Goal: Information Seeking & Learning: Check status

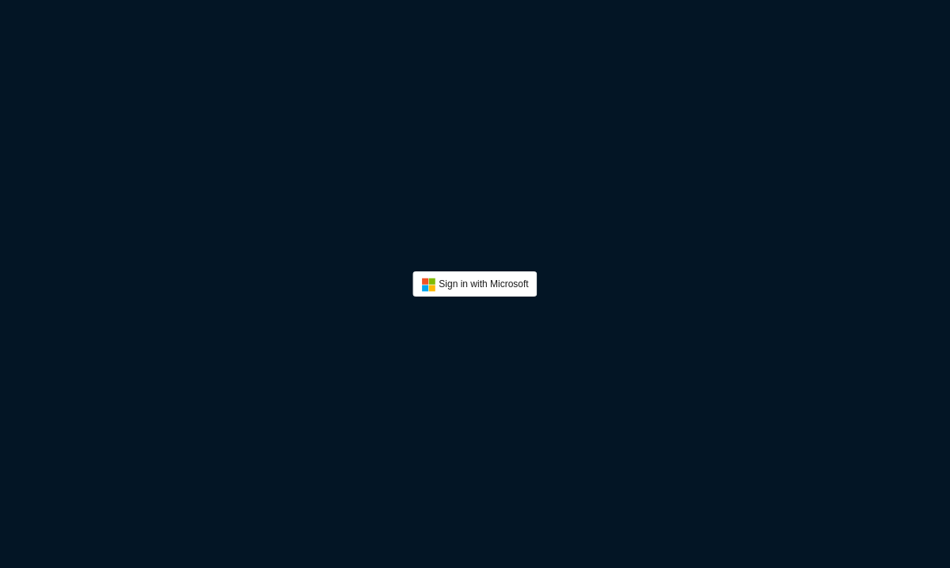
click at [463, 284] on button "Sign In" at bounding box center [474, 283] width 124 height 25
click at [493, 277] on button "Sign In" at bounding box center [474, 283] width 124 height 25
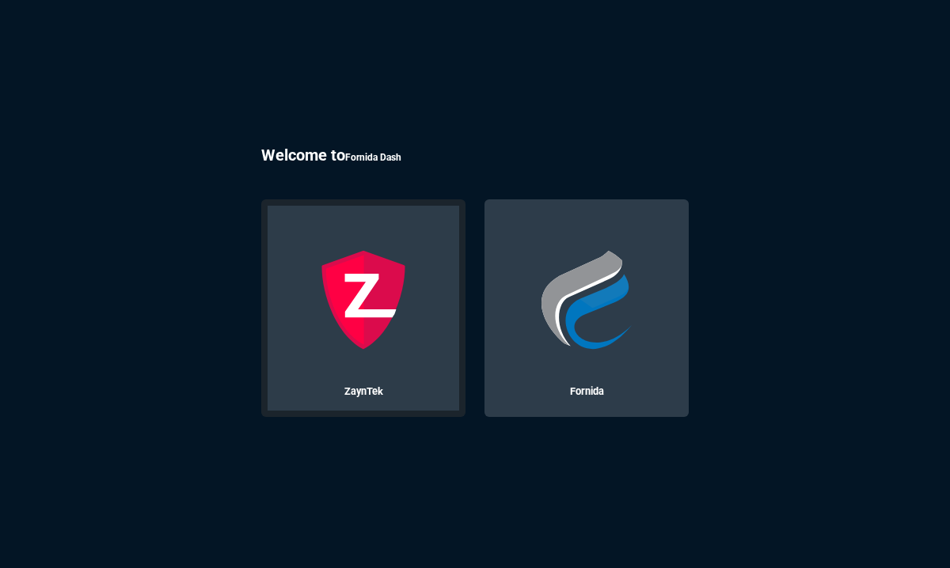
click at [313, 282] on img at bounding box center [363, 300] width 100 height 100
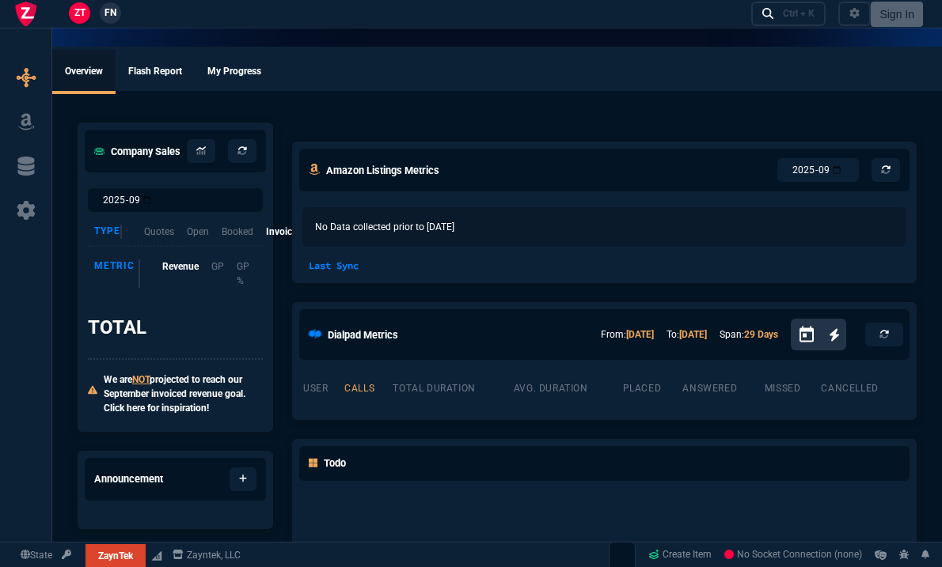
select select "17: house"
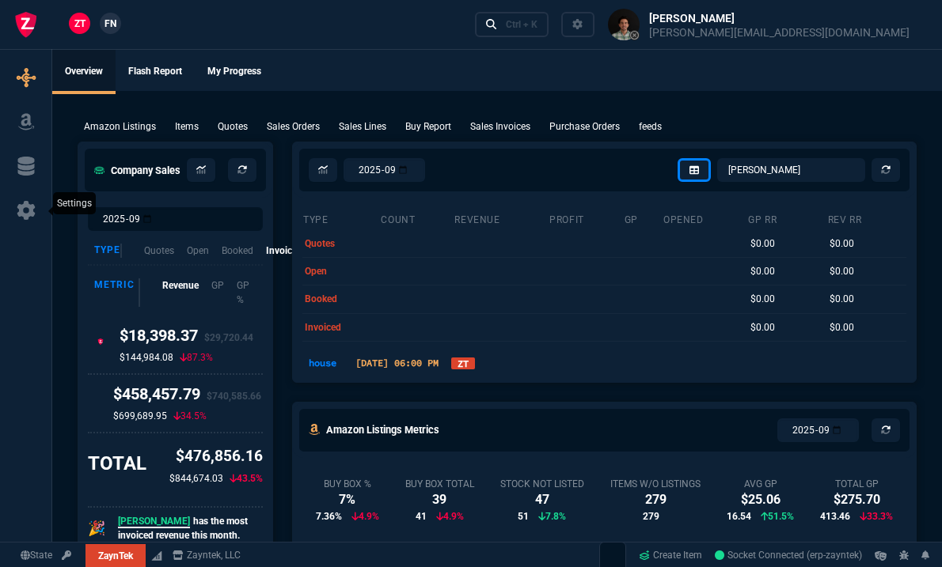
click at [36, 217] on icon at bounding box center [26, 210] width 24 height 19
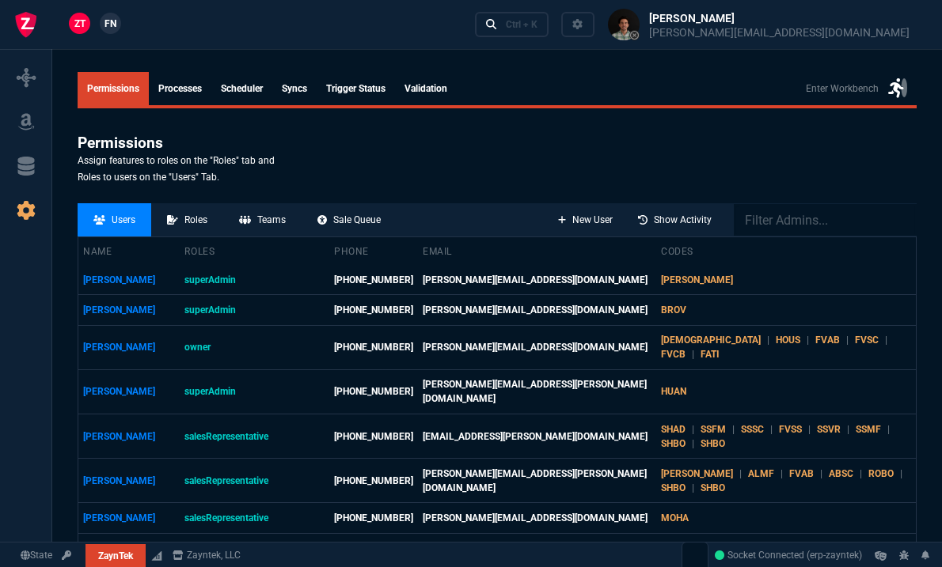
click at [345, 82] on link "Trigger Status" at bounding box center [356, 88] width 78 height 33
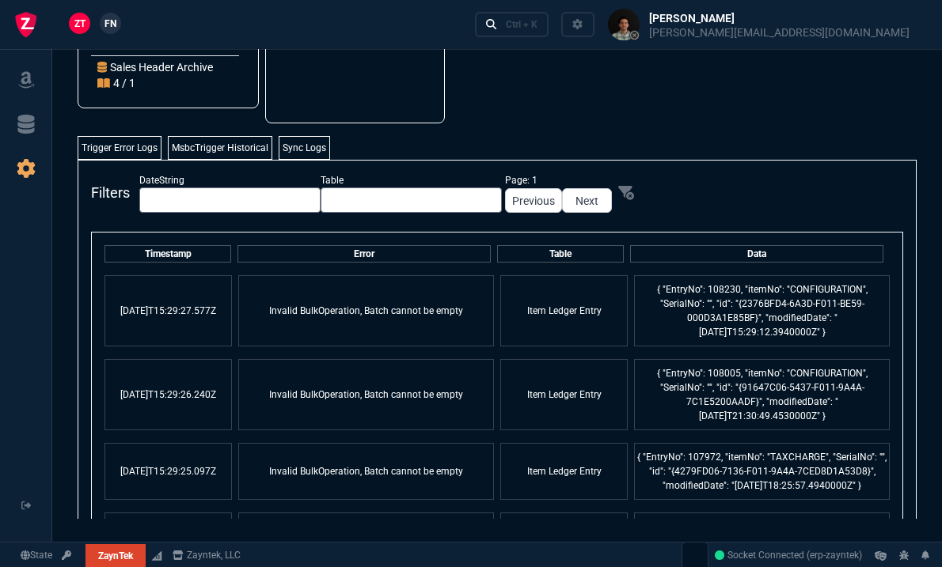
scroll to position [328, 0]
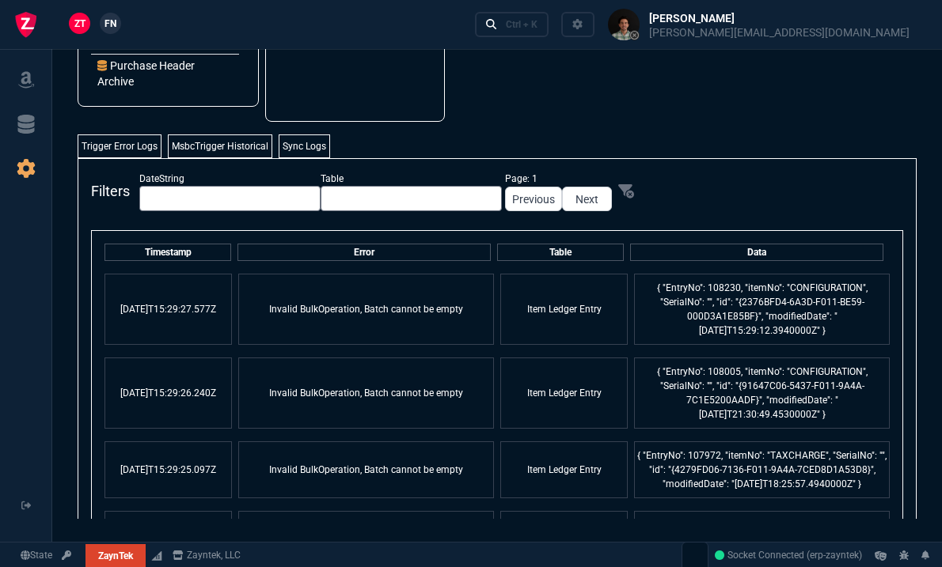
click at [805, 288] on td "{ "EntryNo": 108230, "itemNo": "CONFIGURATION", "SerialNo": "", "id": "{2376BFD…" at bounding box center [762, 309] width 256 height 71
copy td "CONFIGURATION"
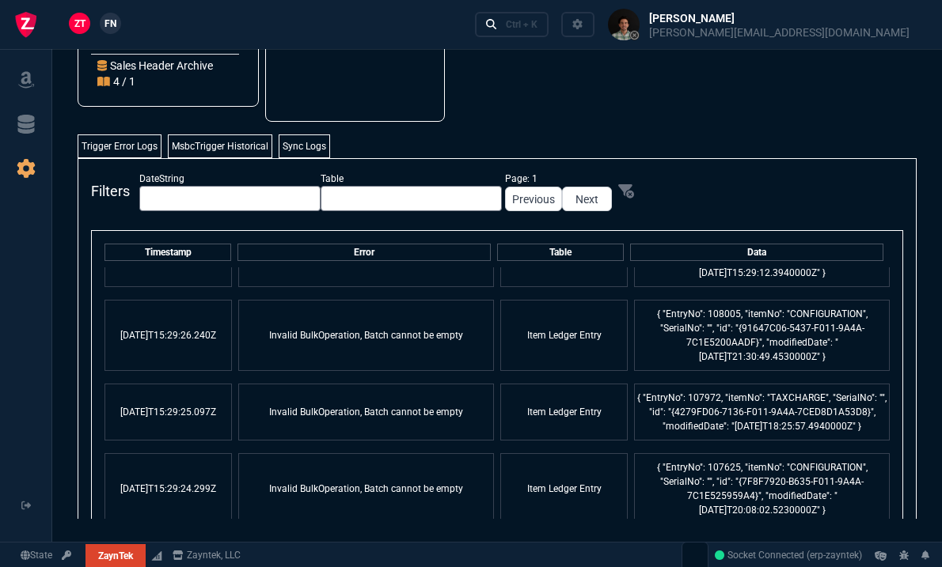
scroll to position [78, 0]
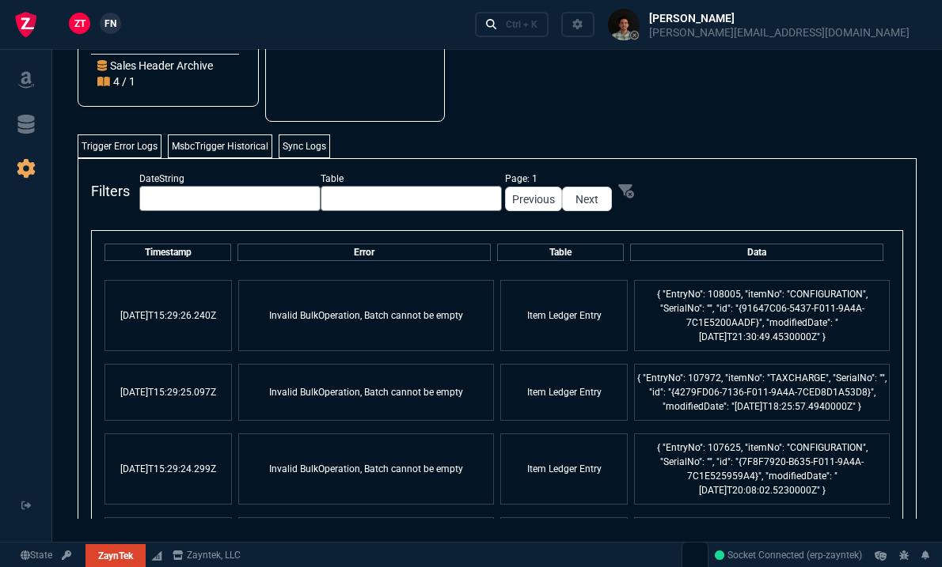
click at [779, 379] on td "{ "EntryNo": 107972, "itemNo": "TAXCHARGE", "SerialNo": "", "id": "{4279FD06-71…" at bounding box center [762, 392] width 256 height 57
copy td "TAXCHARGE"
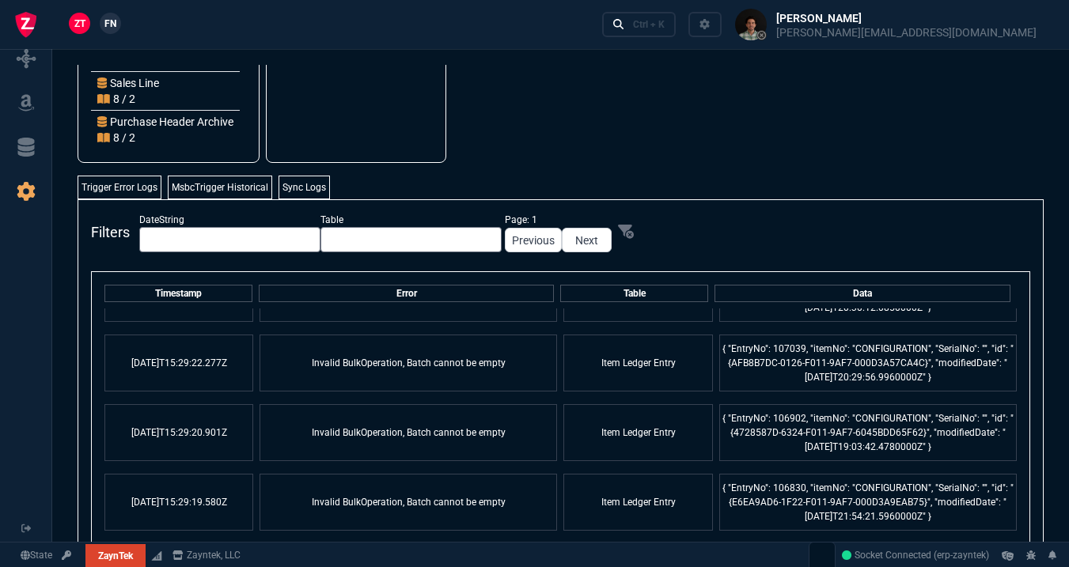
scroll to position [0, 0]
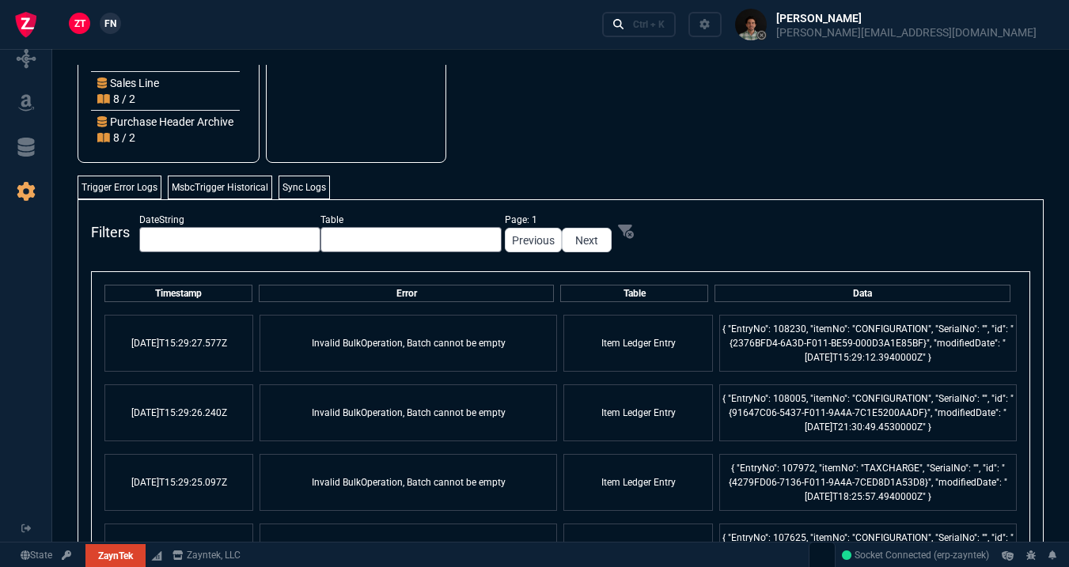
click at [637, 199] on div "Filters DateString Table Page: 1 Previous Next Timestamp Error Table Data 2025-…" at bounding box center [561, 416] width 966 height 434
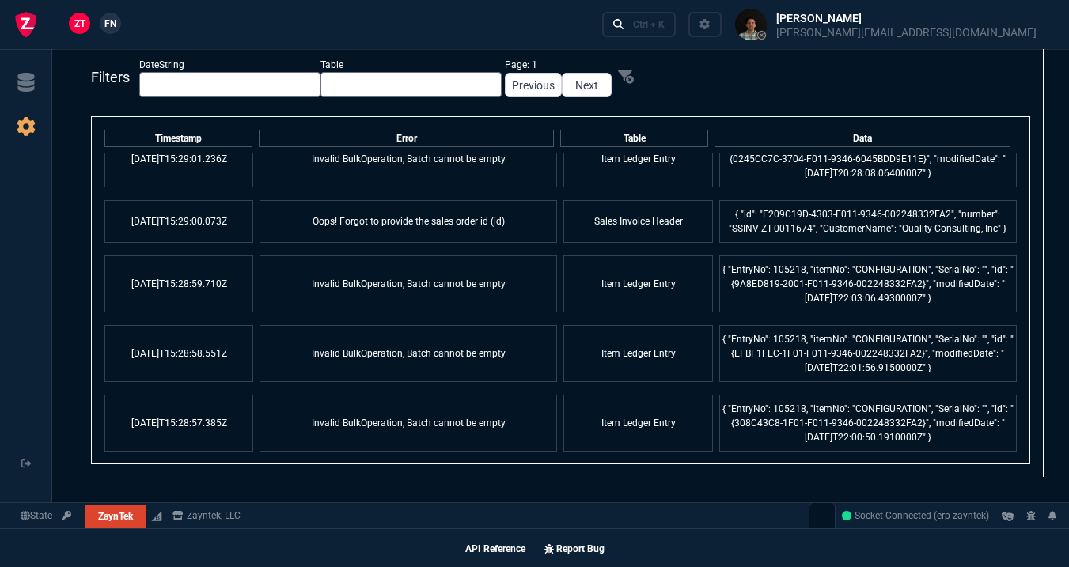
scroll to position [1542, 0]
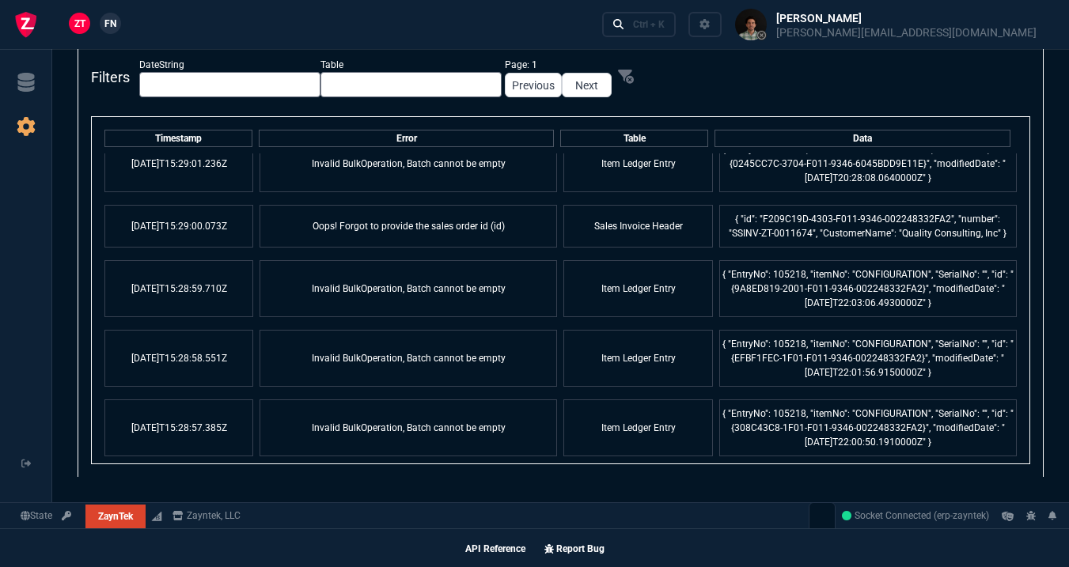
click at [433, 222] on td "Oops! Forgot to provide the sales order id (id)" at bounding box center [409, 226] width 298 height 43
copy td "Oops! Forgot to provide the sales order id (id)"
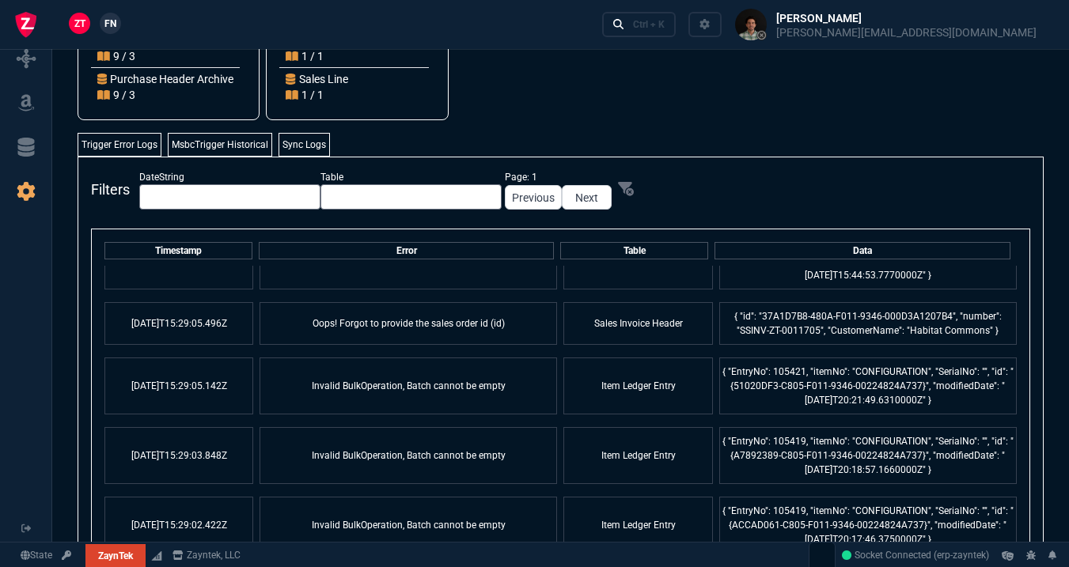
scroll to position [1226, 0]
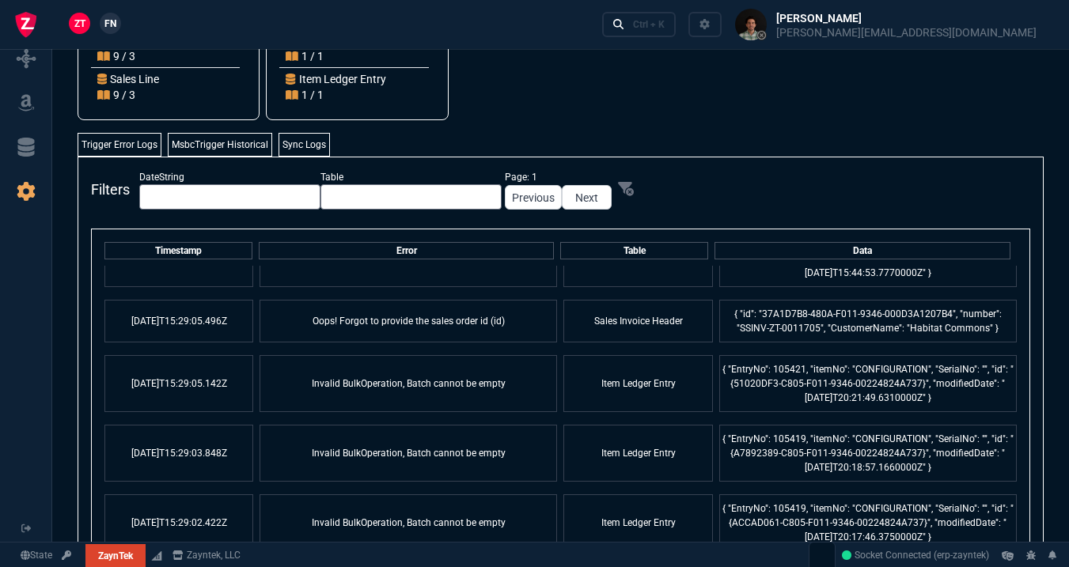
click at [444, 317] on td "Oops! Forgot to provide the sales order id (id)" at bounding box center [409, 321] width 298 height 43
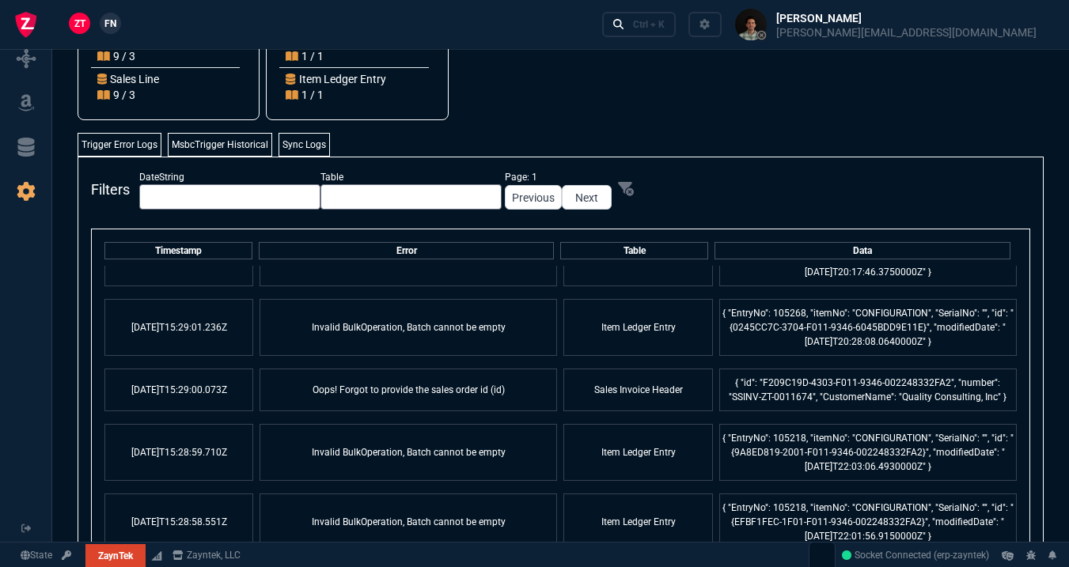
scroll to position [1485, 0]
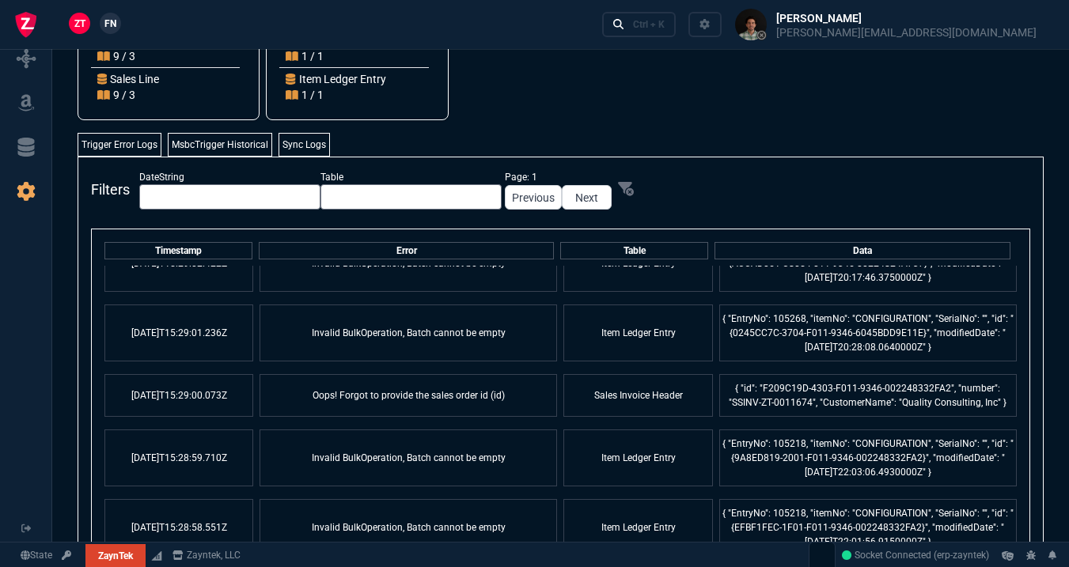
click at [453, 404] on td "Oops! Forgot to provide the sales order id (id)" at bounding box center [409, 395] width 298 height 43
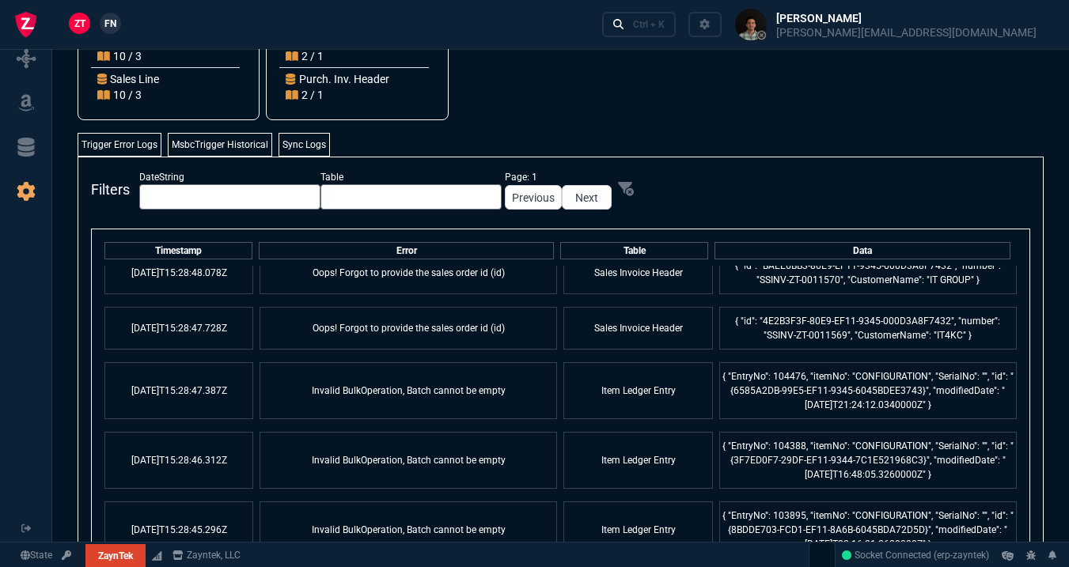
scroll to position [2635, 0]
click at [445, 317] on td "Oops! Forgot to provide the sales order id (id)" at bounding box center [409, 330] width 298 height 43
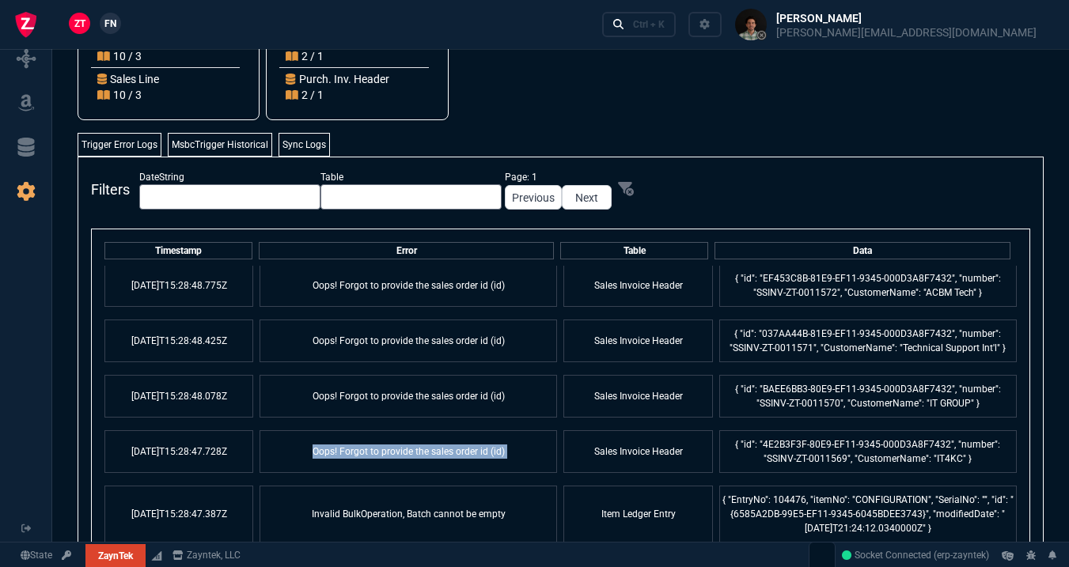
scroll to position [2508, 0]
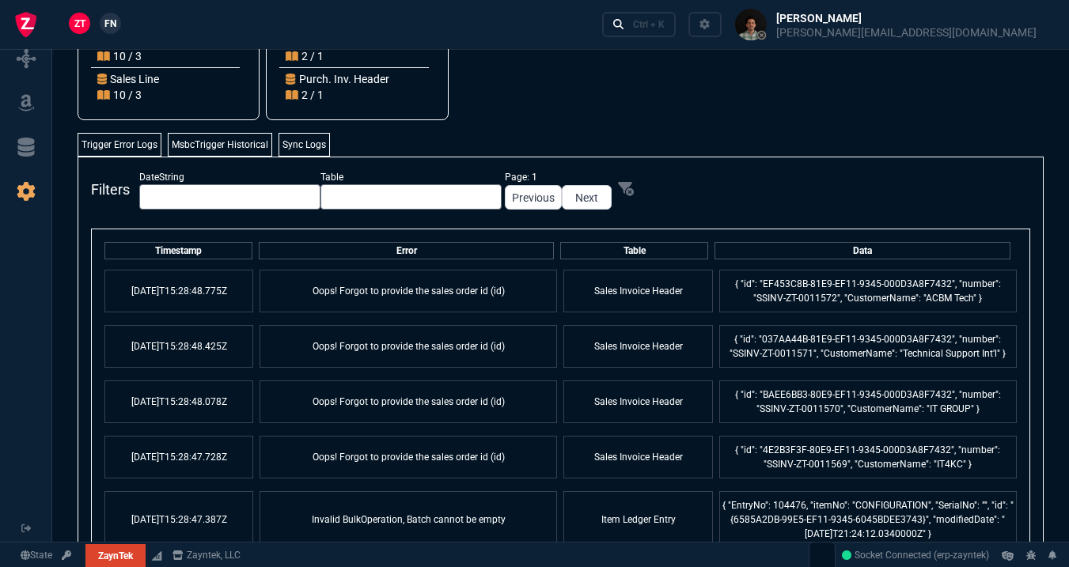
click at [420, 333] on td "Oops! Forgot to provide the sales order id (id)" at bounding box center [409, 346] width 298 height 43
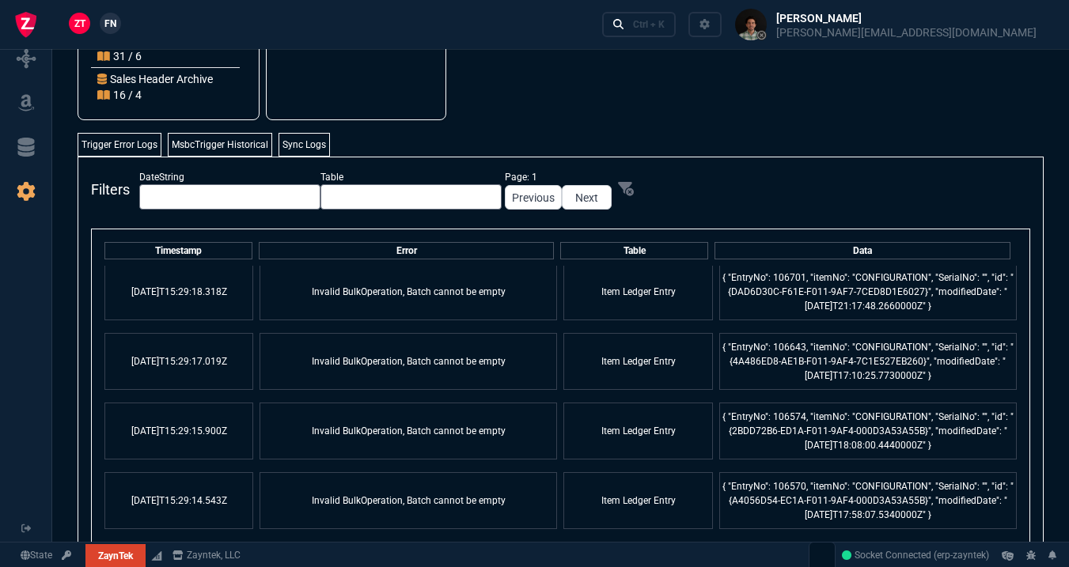
scroll to position [0, 0]
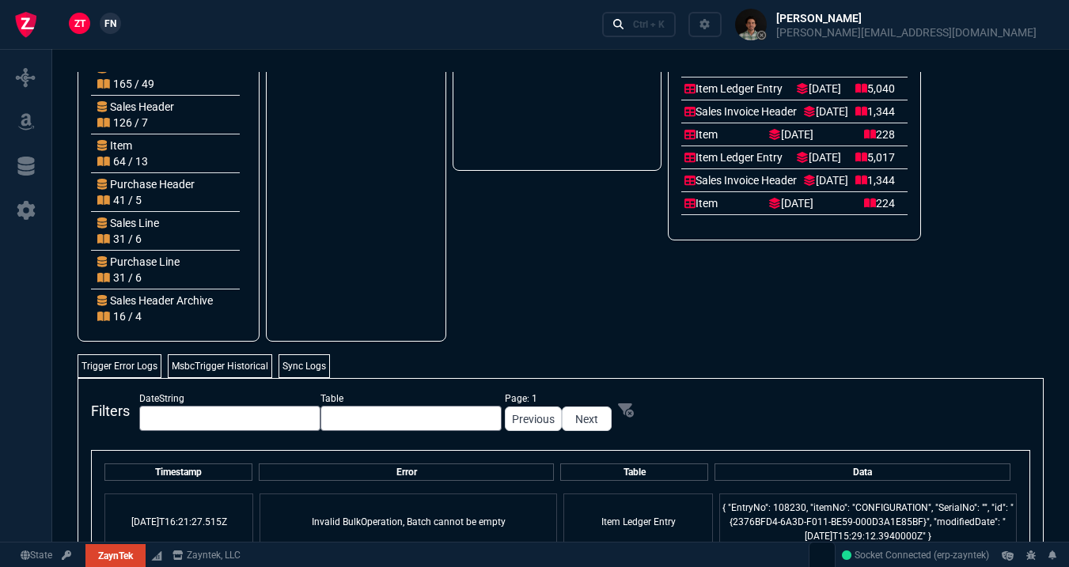
scroll to position [303, 0]
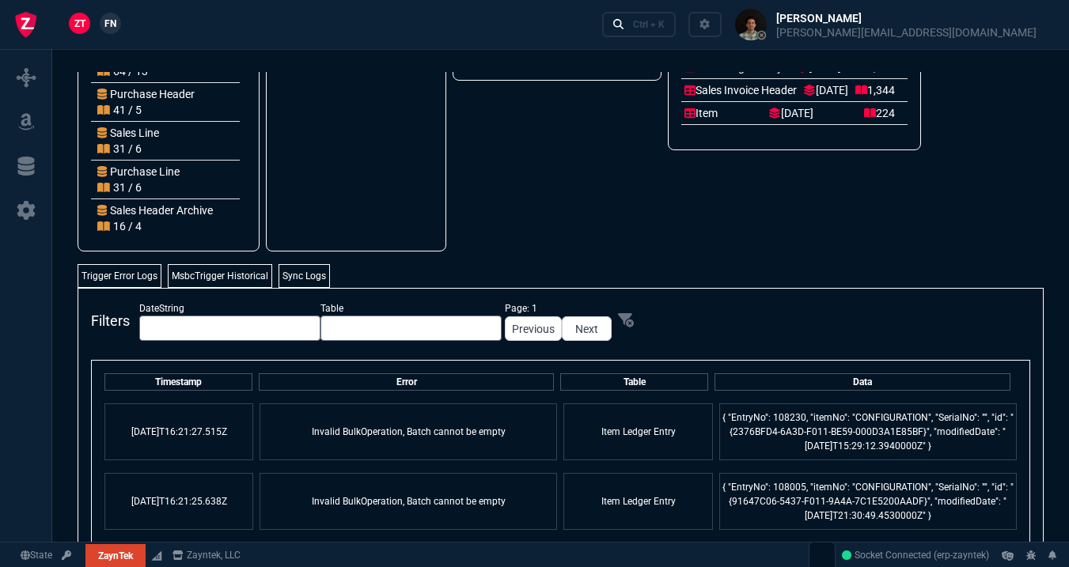
drag, startPoint x: 711, startPoint y: 419, endPoint x: 958, endPoint y: 450, distance: 248.1
click at [958, 450] on td "{ "EntryNo": 108230, "itemNo": "CONFIGURATION", "SerialNo": "", "id": "{2376BFD…" at bounding box center [868, 432] width 298 height 57
copy td "{ "EntryNo": 108230, "itemNo": "CONFIGURATION", "SerialNo": "", "id": "{2376BFD…"
click at [958, 450] on td "{ "EntryNo": 108230, "itemNo": "CONFIGURATION", "SerialNo": "", "id": "{2376BFD…" at bounding box center [868, 432] width 298 height 57
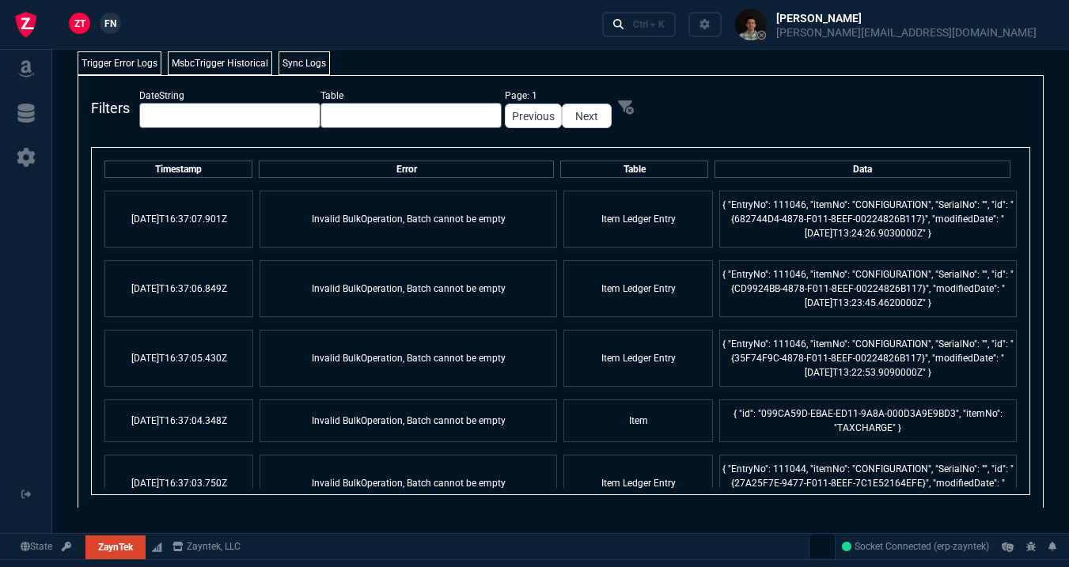
scroll to position [136, 0]
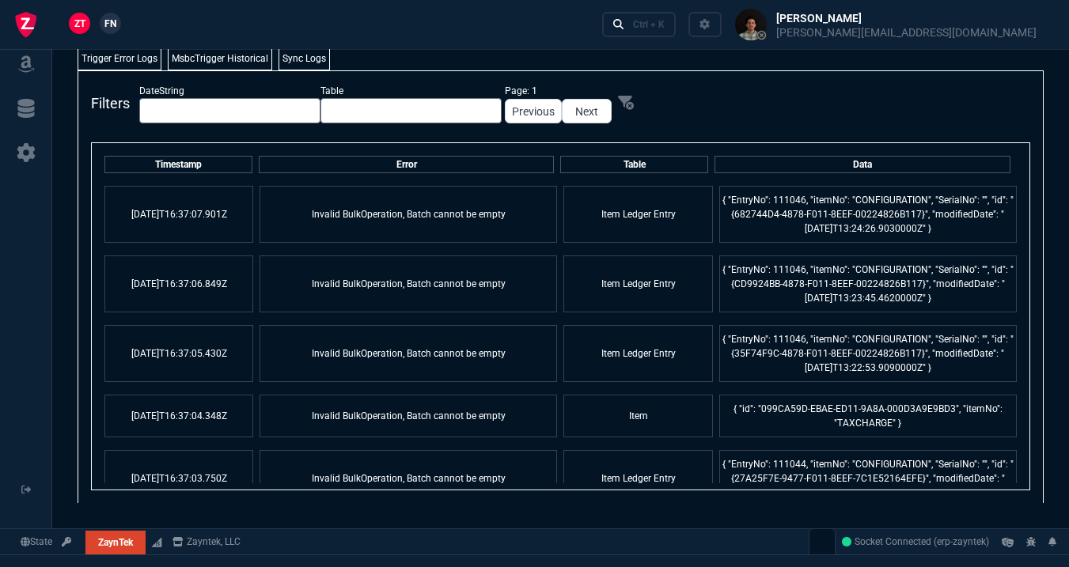
click at [482, 217] on td "Invalid BulkOperation, Batch cannot be empty" at bounding box center [409, 214] width 298 height 57
copy td "Invalid BulkOperation, Batch cannot be empty"
click at [816, 205] on td "{ "EntryNo": 111046, "itemNo": "CONFIGURATION", "SerialNo": "", "id": "{682744D…" at bounding box center [868, 214] width 298 height 57
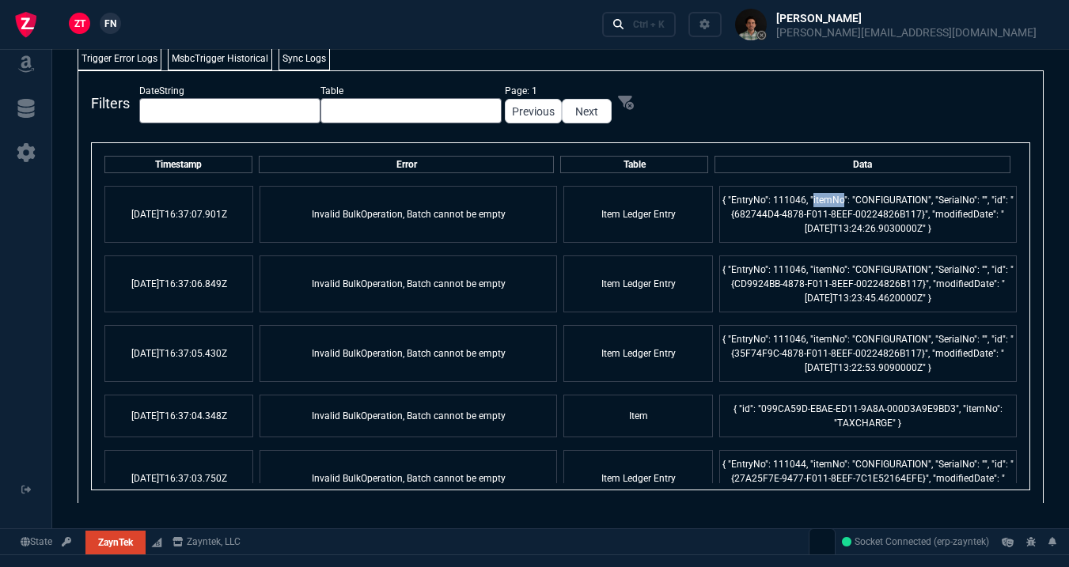
click at [816, 205] on td "{ "EntryNo": 111046, "itemNo": "CONFIGURATION", "SerialNo": "", "id": "{682744D…" at bounding box center [868, 214] width 298 height 57
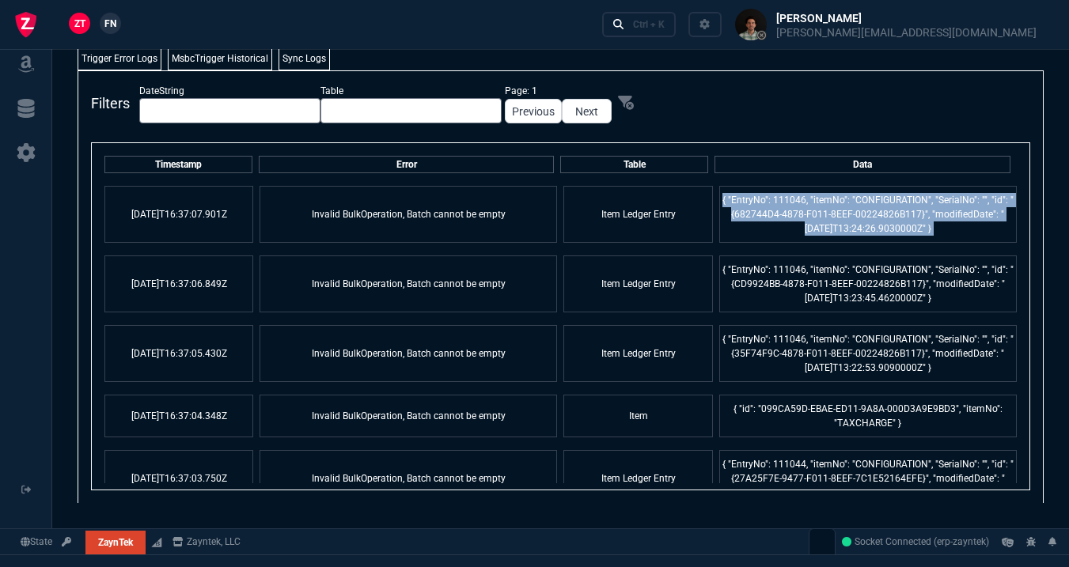
click at [816, 205] on td "{ "EntryNo": 111046, "itemNo": "CONFIGURATION", "SerialNo": "", "id": "{682744D…" at bounding box center [868, 214] width 298 height 57
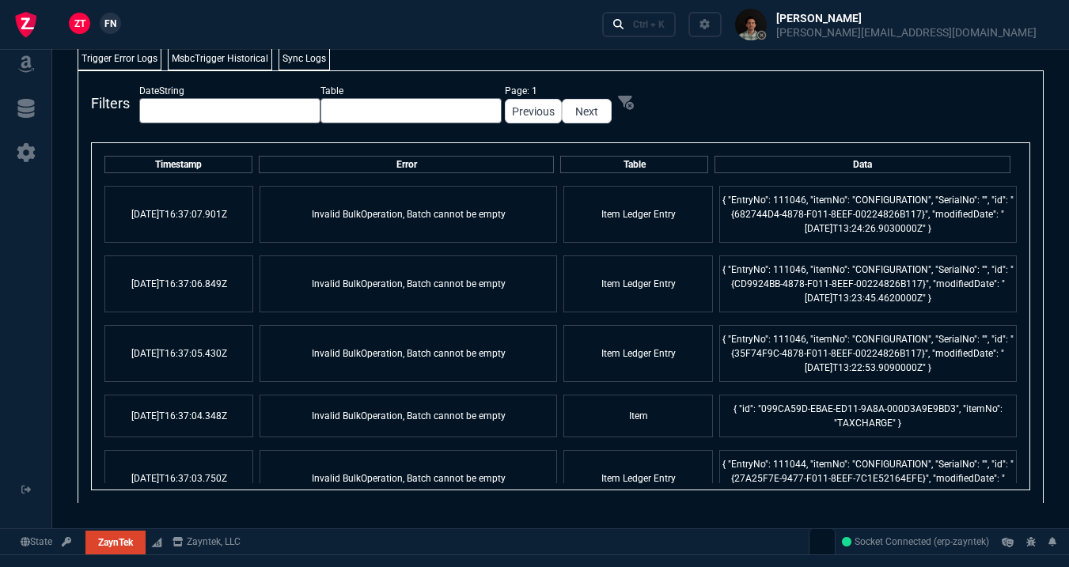
click at [476, 214] on td "Invalid BulkOperation, Batch cannot be empty" at bounding box center [409, 214] width 298 height 57
click at [765, 412] on td "{ "id": "099CA59D-EBAE-ED11-9A8A-000D3A9E9BD3", "itemNo": "TAXCHARGE" }" at bounding box center [868, 416] width 298 height 43
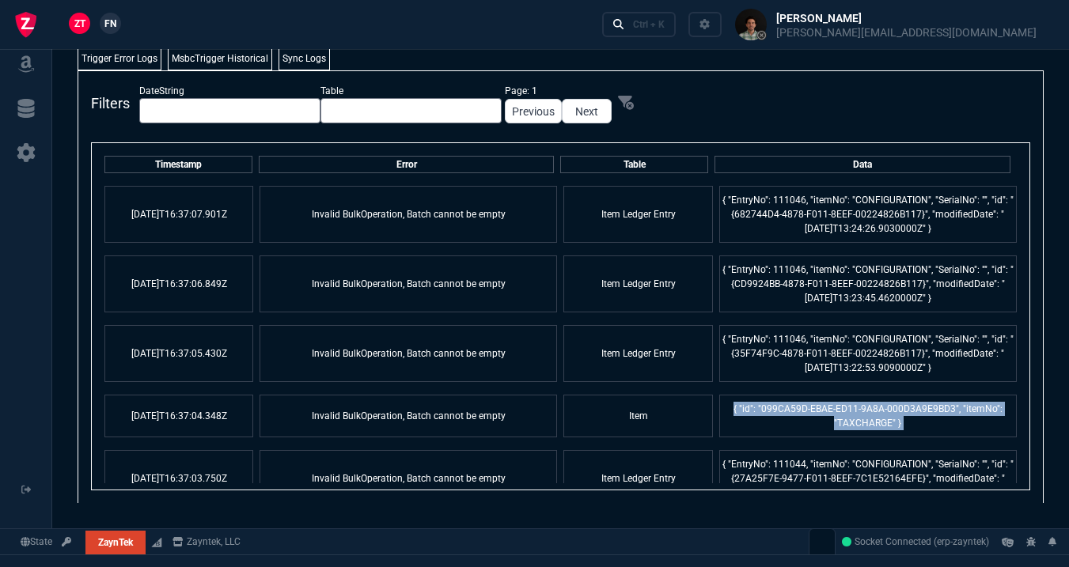
click at [765, 412] on td "{ "id": "099CA59D-EBAE-ED11-9A8A-000D3A9E9BD3", "itemNo": "TAXCHARGE" }" at bounding box center [868, 416] width 298 height 43
copy td "{ "id": "099CA59D-EBAE-ED11-9A8A-000D3A9E9BD3", "itemNo": "TAXCHARGE" }"
